Goal: Obtain resource: Download file/media

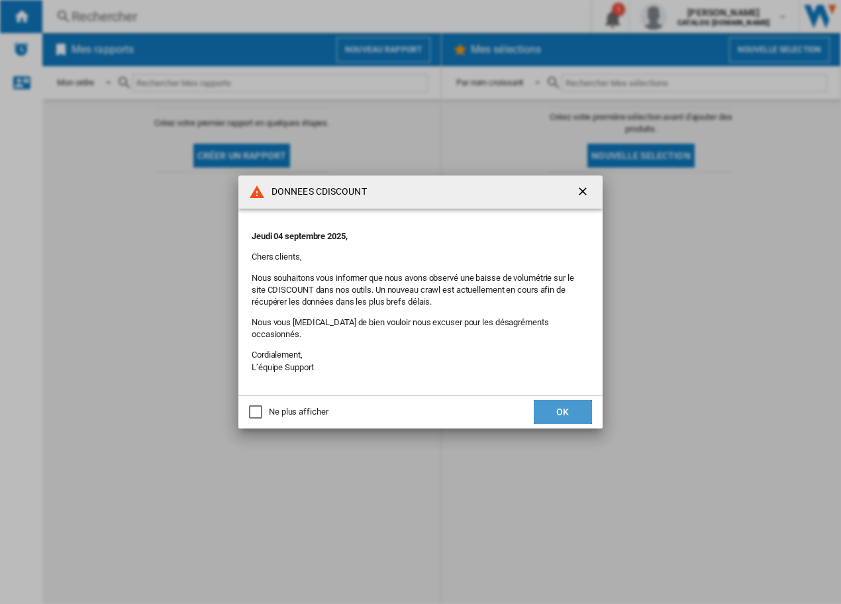
drag, startPoint x: 546, startPoint y: 409, endPoint x: 564, endPoint y: 277, distance: 133.6
click at [545, 409] on button "OK" at bounding box center [562, 412] width 58 height 24
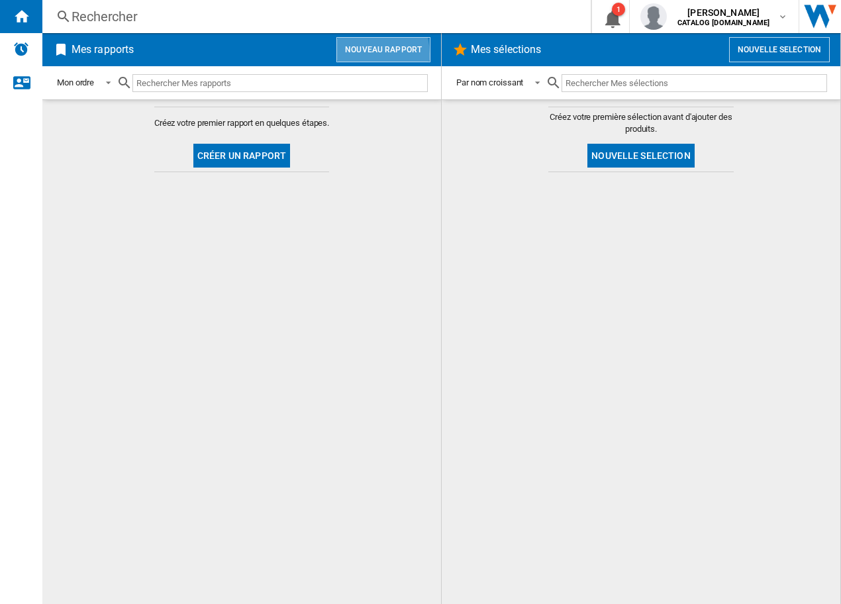
click at [349, 56] on button "Nouveau rapport" at bounding box center [383, 49] width 94 height 25
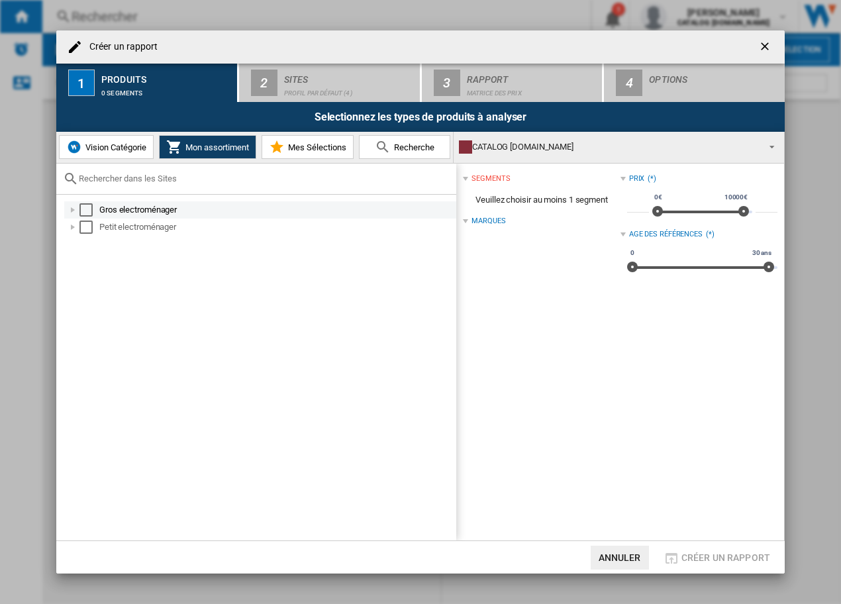
click at [87, 210] on div "Select" at bounding box center [85, 209] width 13 height 13
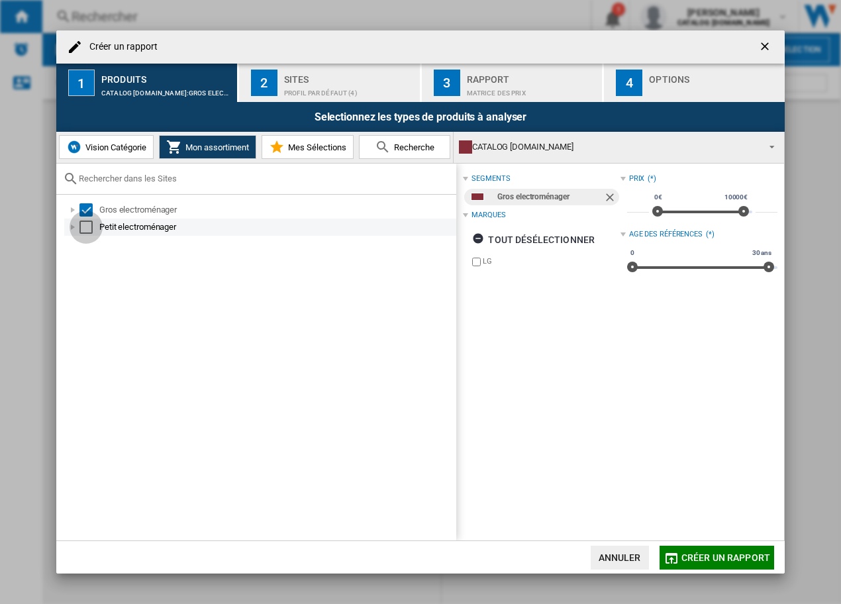
click at [85, 226] on div "Select" at bounding box center [85, 226] width 13 height 13
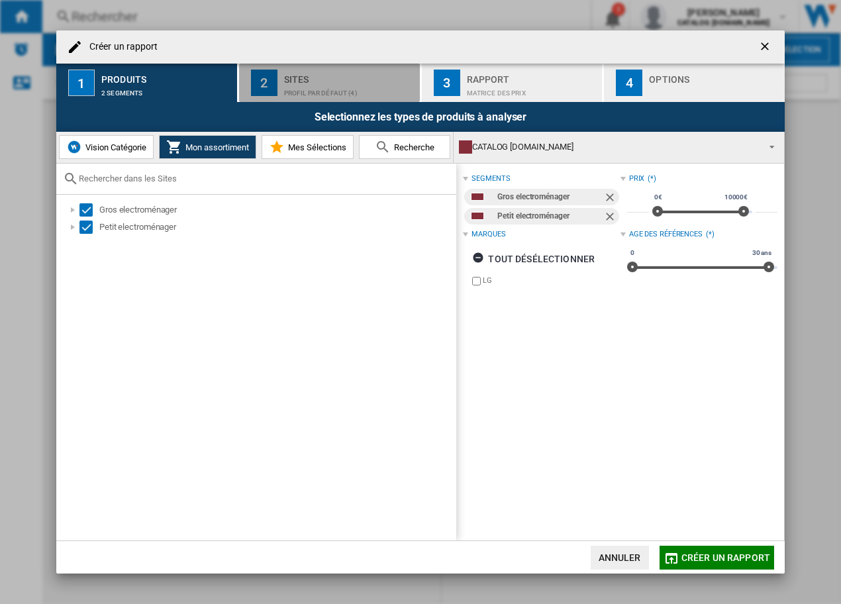
click at [304, 79] on div "Sites" at bounding box center [349, 76] width 130 height 14
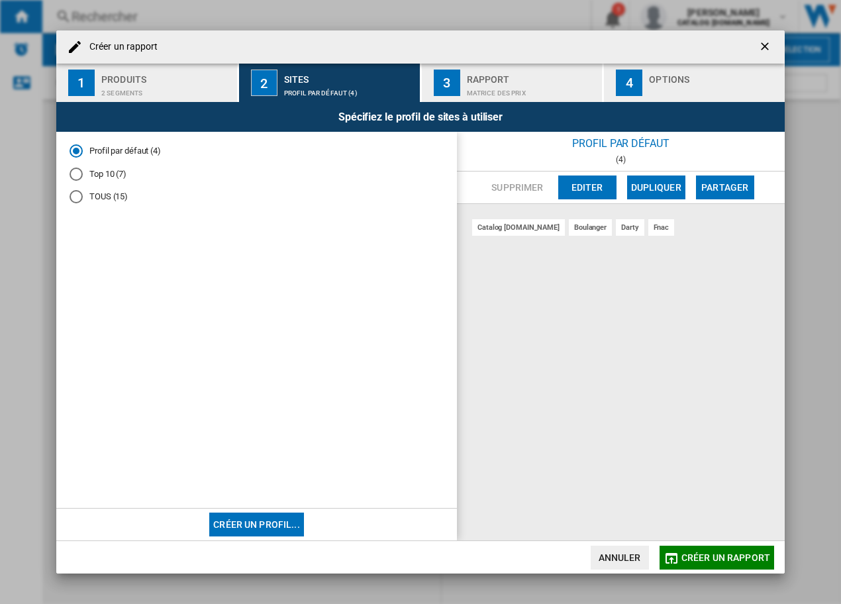
click at [80, 171] on div "Top 10 (7)" at bounding box center [75, 173] width 13 height 13
drag, startPoint x: 512, startPoint y: 82, endPoint x: 502, endPoint y: 87, distance: 10.4
click at [502, 87] on div "Matrice des prix" at bounding box center [532, 90] width 130 height 14
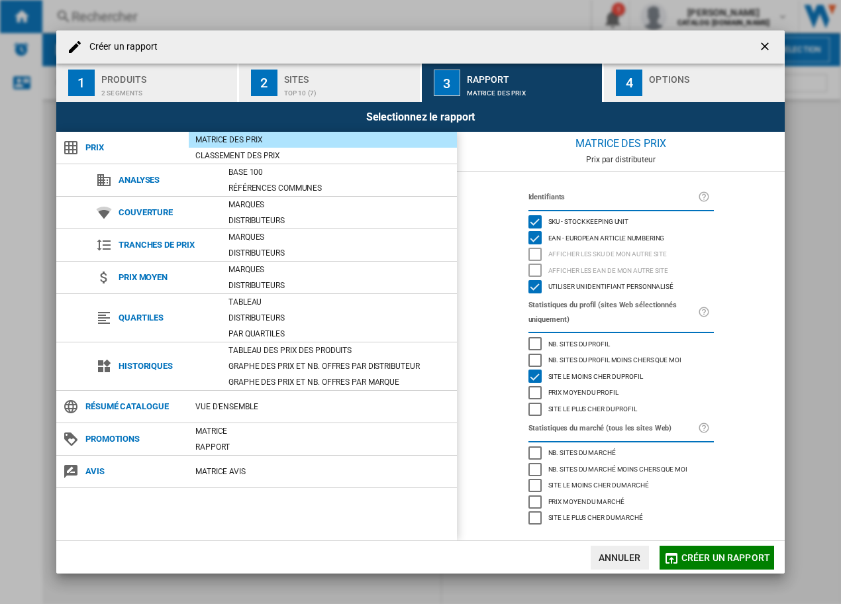
drag, startPoint x: 674, startPoint y: 91, endPoint x: 663, endPoint y: 92, distance: 10.6
click at [663, 92] on div "button" at bounding box center [714, 90] width 130 height 14
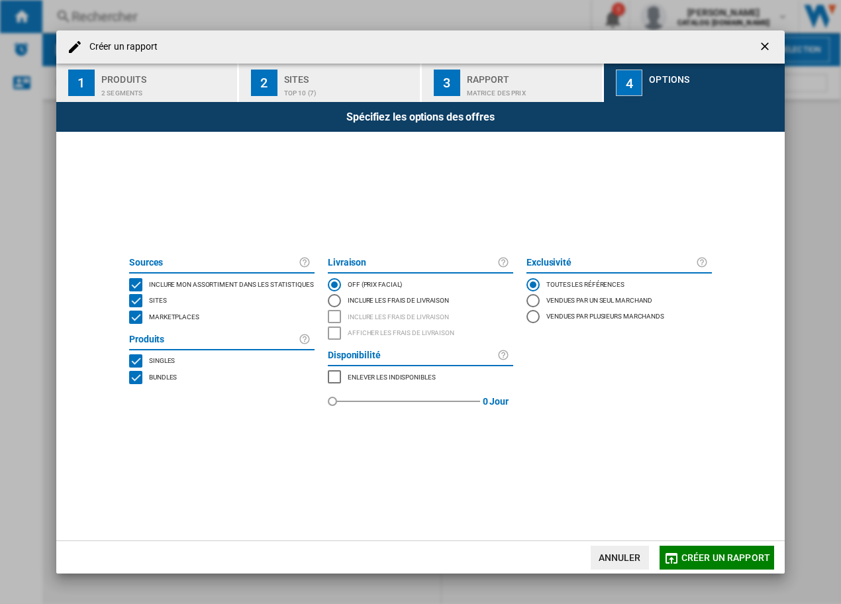
click at [135, 322] on div "MARKETPLACES" at bounding box center [135, 316] width 13 height 13
click at [733, 546] on button "Créer un rapport" at bounding box center [716, 557] width 115 height 24
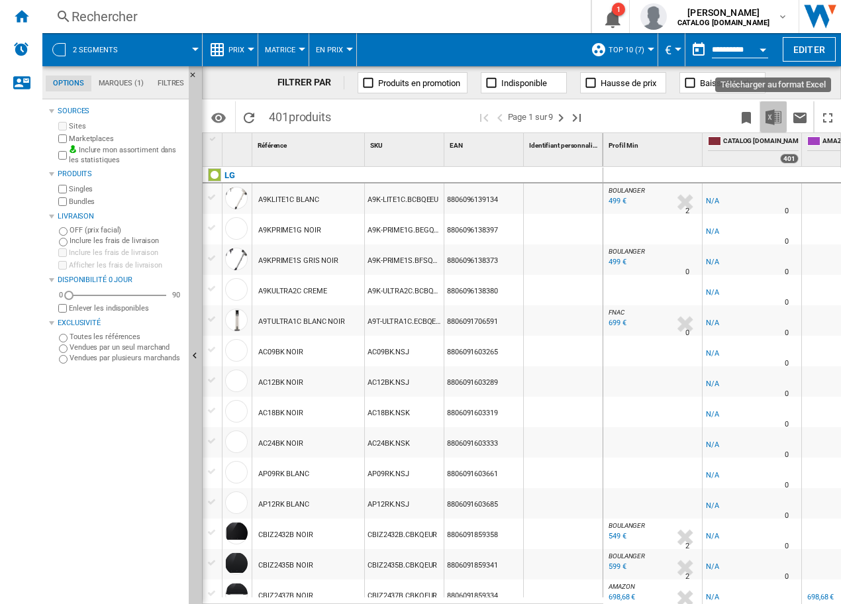
click at [771, 113] on img "Télécharger au format Excel" at bounding box center [773, 117] width 16 height 16
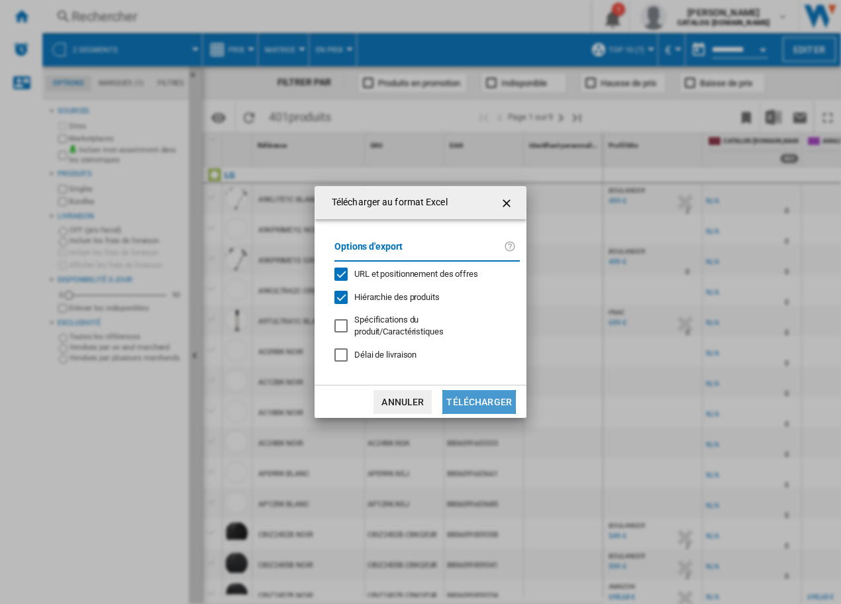
click at [461, 402] on button "Télécharger" at bounding box center [478, 402] width 73 height 24
